Goal: Find contact information: Find contact information

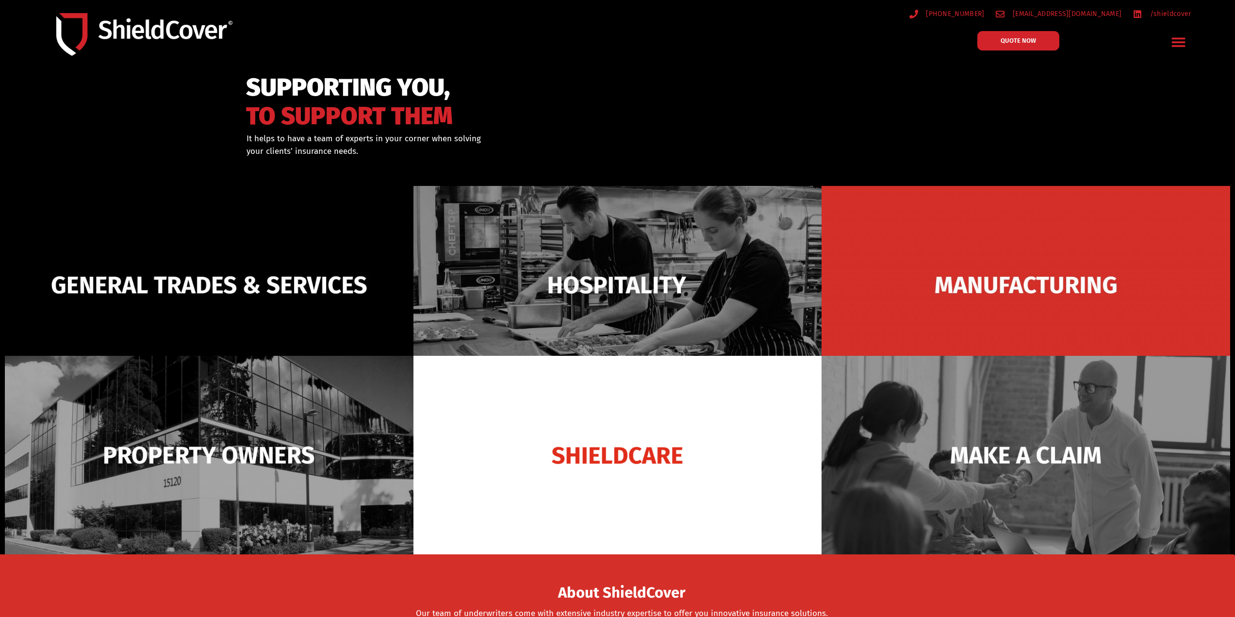
click at [1184, 40] on icon "Menu Toggle" at bounding box center [1178, 41] width 15 height 15
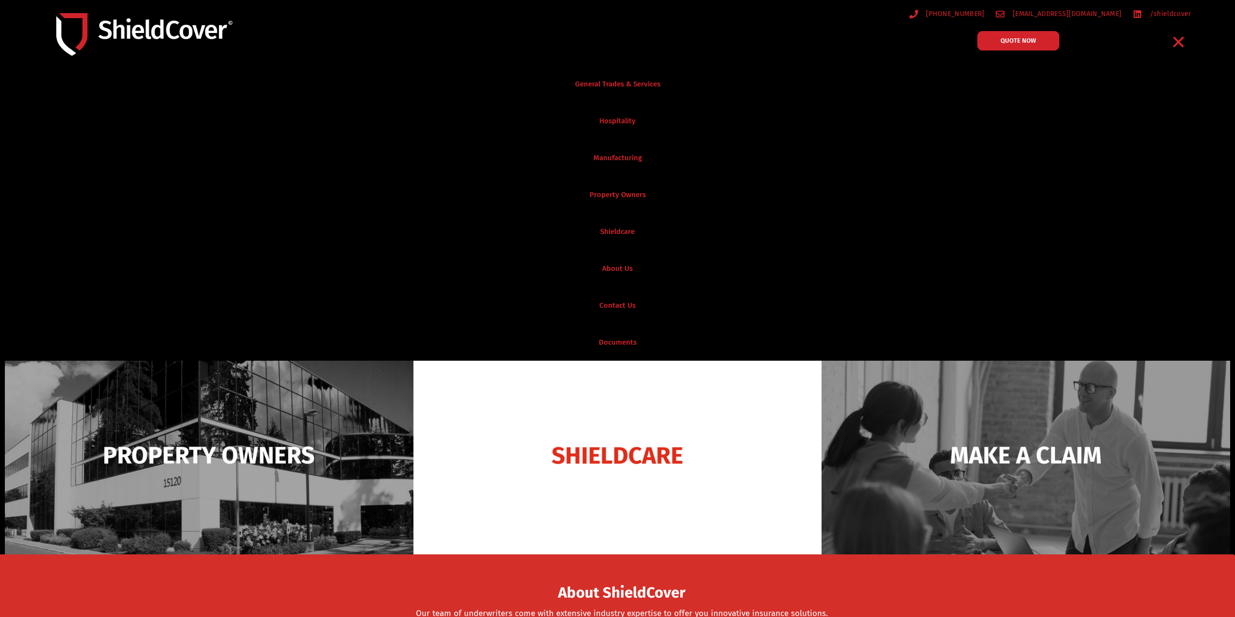
click at [1183, 40] on icon "Menu Toggle" at bounding box center [1178, 41] width 15 height 15
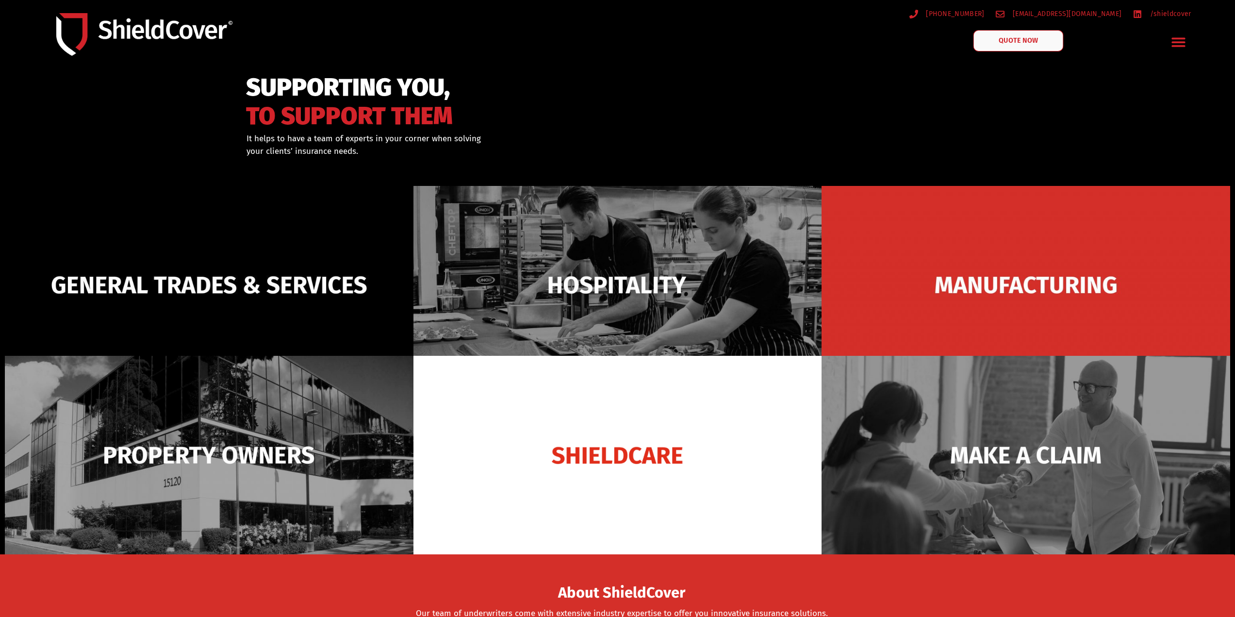
click at [1039, 47] on link "QUOTE NOW" at bounding box center [1018, 40] width 90 height 21
click at [1080, 18] on span "[EMAIL_ADDRESS][DOMAIN_NAME]" at bounding box center [1065, 14] width 111 height 12
click at [1038, 39] on link "QUOTE NOW" at bounding box center [1018, 40] width 90 height 21
